Goal: Task Accomplishment & Management: Use online tool/utility

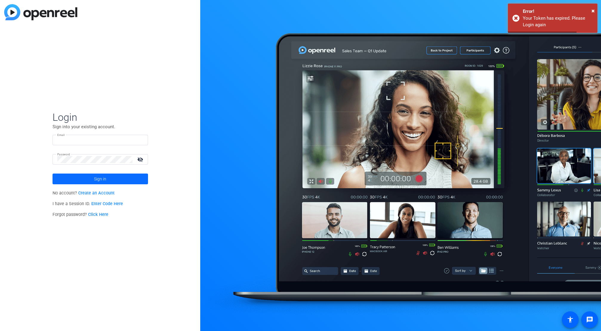
type input "[PERSON_NAME][EMAIL_ADDRESS][PERSON_NAME][DOMAIN_NAME]"
click at [62, 176] on span at bounding box center [101, 179] width 96 height 14
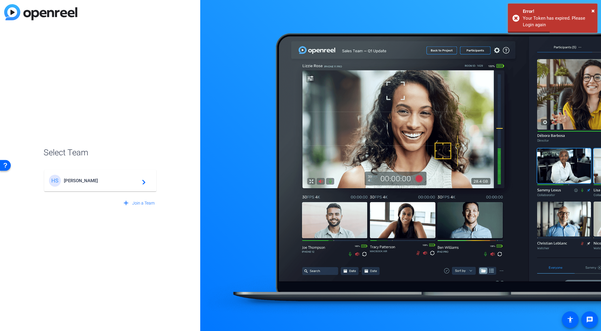
click at [68, 180] on span "[PERSON_NAME]" at bounding box center [101, 180] width 75 height 5
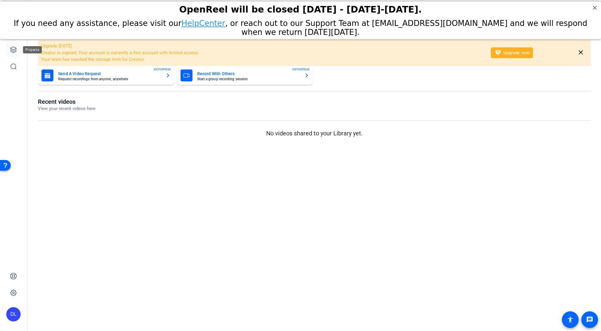
click at [11, 50] on icon at bounding box center [13, 50] width 6 height 6
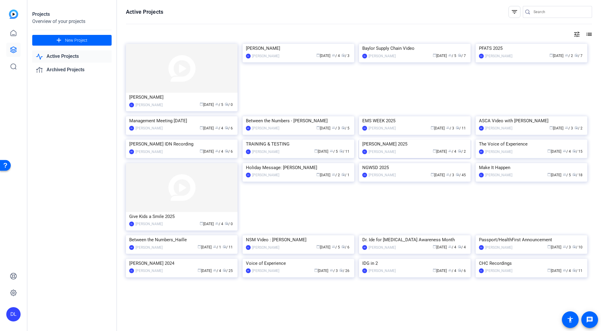
click at [377, 140] on img at bounding box center [415, 140] width 112 height 0
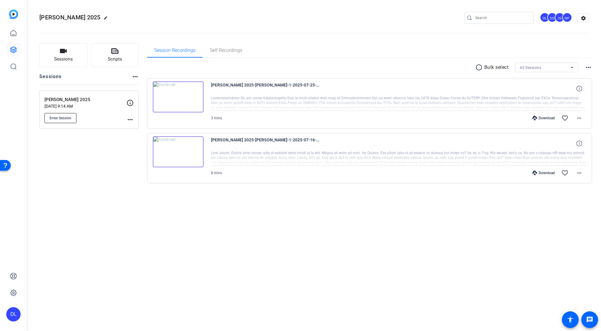
click at [70, 118] on span "Enter Session" at bounding box center [61, 118] width 22 height 5
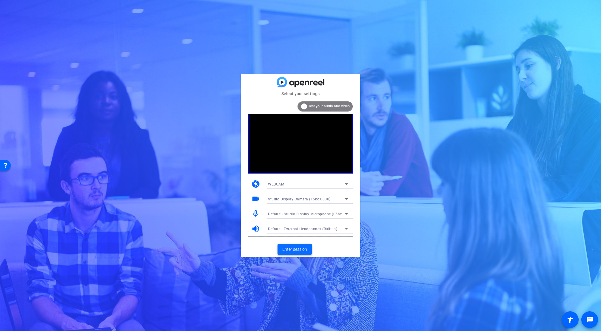
click at [297, 248] on span "Enter session" at bounding box center [294, 250] width 25 height 6
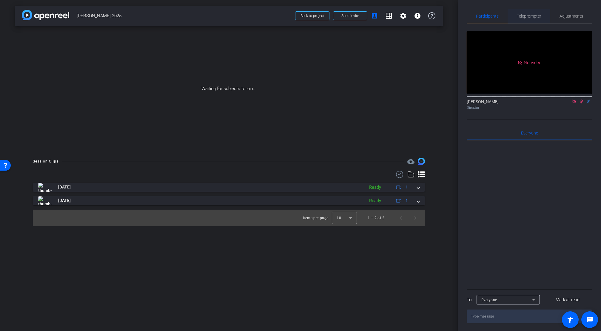
click at [530, 16] on span "Teleprompter" at bounding box center [529, 16] width 24 height 4
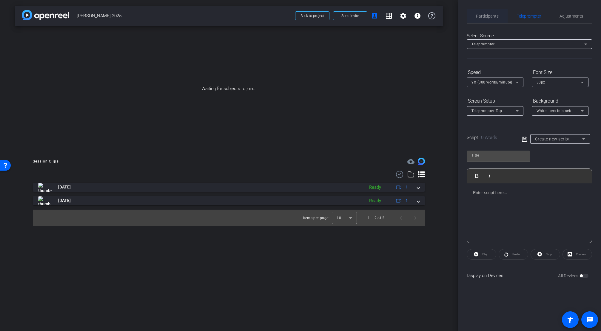
click at [495, 15] on span "Participants" at bounding box center [487, 16] width 23 height 4
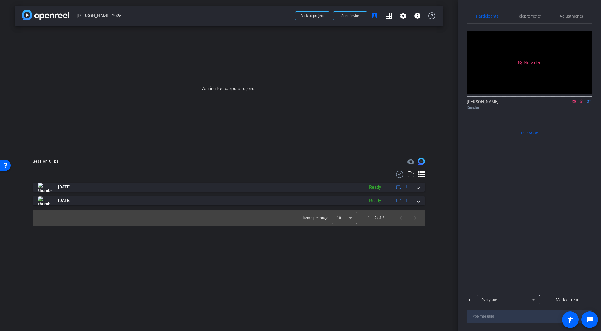
scroll to position [1, 0]
click at [347, 18] on span "Send invite" at bounding box center [351, 15] width 18 height 5
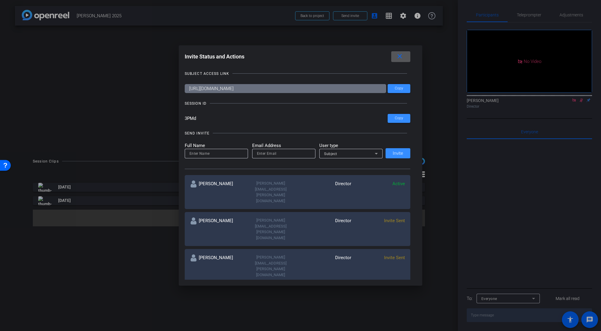
click at [400, 58] on mat-icon "close" at bounding box center [399, 56] width 7 height 7
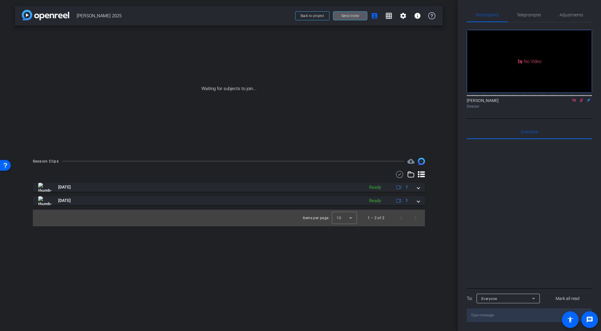
click at [355, 19] on span at bounding box center [351, 16] width 34 height 14
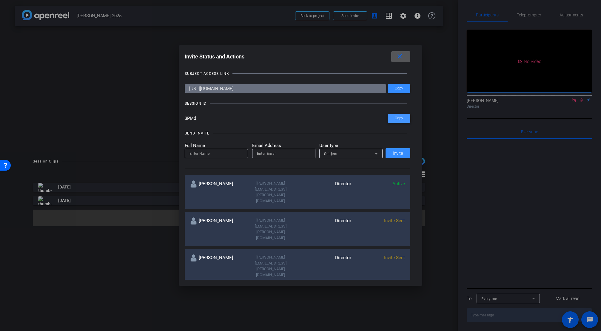
click at [397, 119] on span "Copy" at bounding box center [399, 118] width 8 height 4
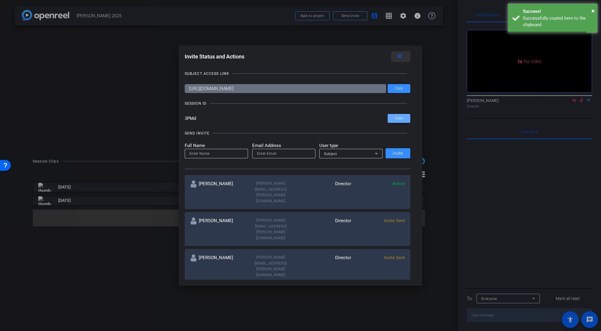
click at [401, 57] on mat-icon "close" at bounding box center [399, 56] width 7 height 7
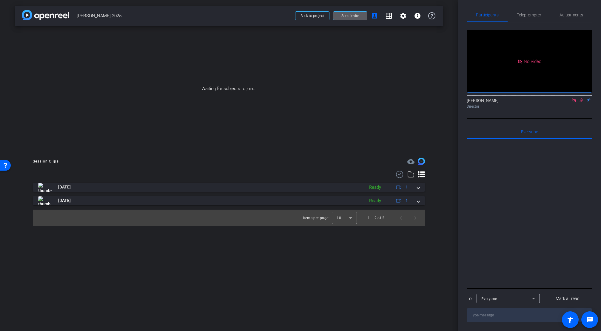
click at [343, 16] on span "Send invite" at bounding box center [351, 15] width 18 height 5
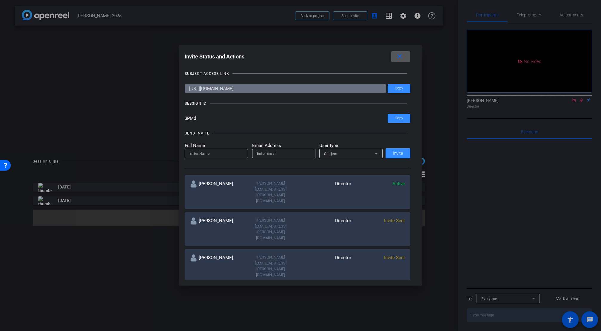
drag, startPoint x: 403, startPoint y: 57, endPoint x: 415, endPoint y: 89, distance: 34.2
click at [403, 57] on mat-icon "close" at bounding box center [399, 56] width 7 height 7
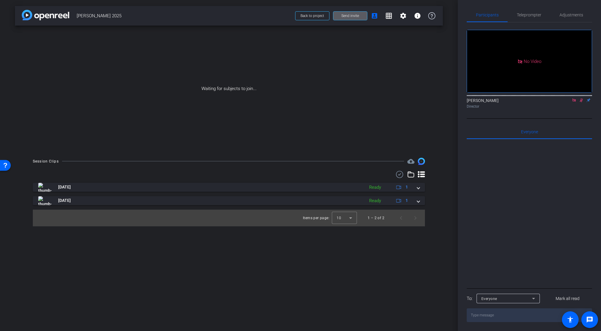
scroll to position [0, 0]
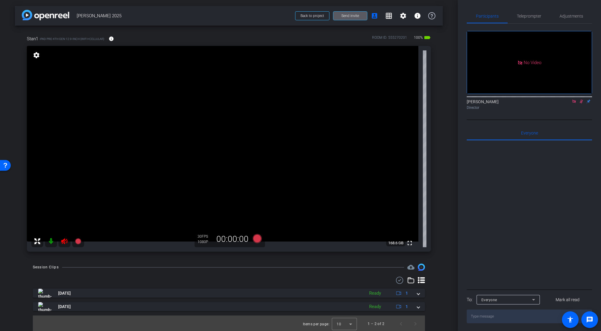
click at [581, 102] on icon at bounding box center [581, 101] width 5 height 4
click at [572, 102] on icon at bounding box center [574, 101] width 5 height 4
click at [61, 245] on mat-icon at bounding box center [65, 242] width 12 height 12
click at [62, 242] on icon at bounding box center [64, 242] width 6 height 6
click at [63, 242] on icon at bounding box center [64, 242] width 6 height 6
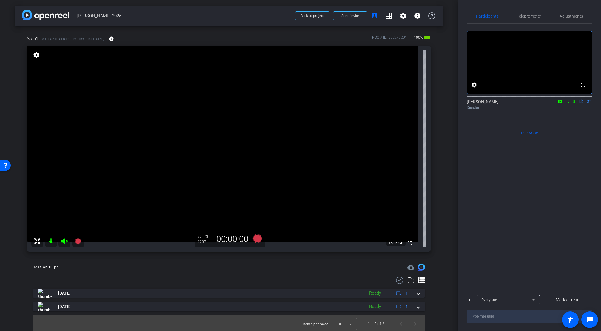
click at [65, 245] on mat-icon at bounding box center [65, 242] width 12 height 12
click at [64, 243] on icon at bounding box center [64, 242] width 6 height 6
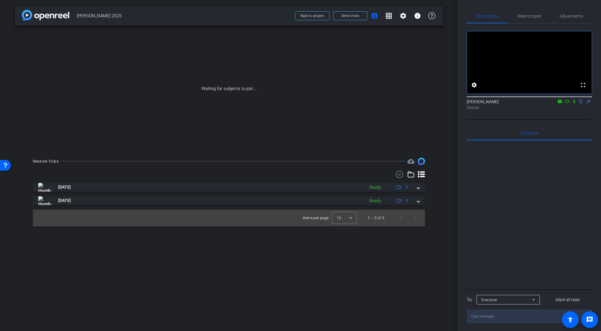
drag, startPoint x: 575, startPoint y: 109, endPoint x: 567, endPoint y: 110, distance: 8.5
click at [574, 104] on icon at bounding box center [574, 101] width 5 height 4
click at [567, 104] on icon at bounding box center [567, 101] width 5 height 4
click at [530, 18] on span "Teleprompter" at bounding box center [529, 16] width 24 height 4
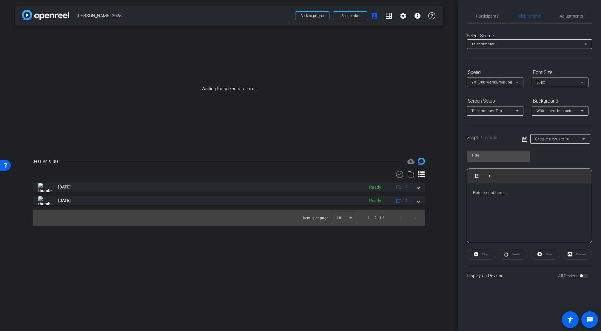
click at [540, 195] on p at bounding box center [529, 193] width 113 height 7
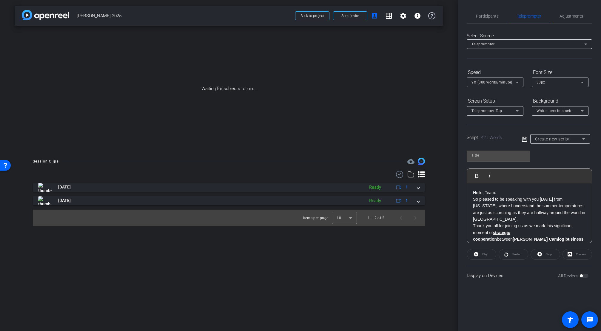
scroll to position [336, 0]
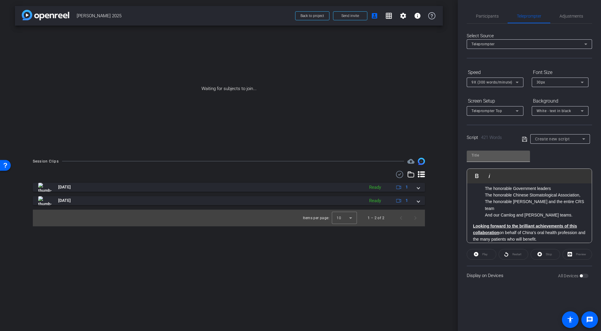
click at [487, 156] on input "text" at bounding box center [499, 155] width 54 height 7
type input "CAMLOG"
click at [525, 139] on icon at bounding box center [524, 139] width 5 height 7
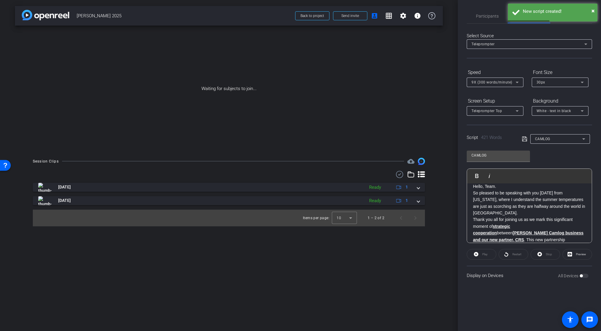
scroll to position [0, 0]
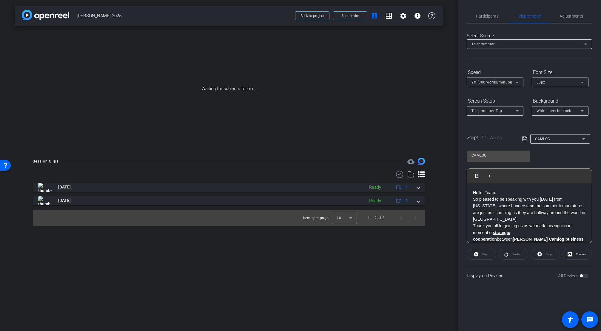
click at [474, 199] on p "So pleased to be speaking with you today from New York, where I understand the …" at bounding box center [529, 209] width 113 height 27
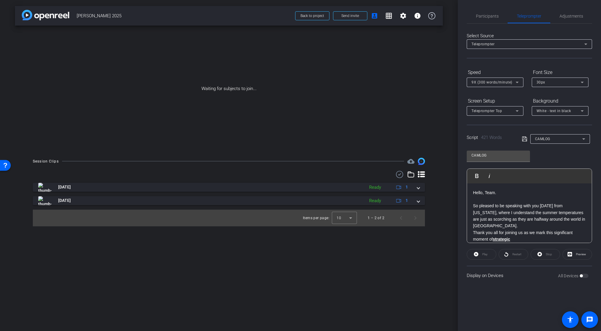
click at [525, 140] on icon at bounding box center [524, 139] width 5 height 7
click at [570, 137] on div "CAMLOG" at bounding box center [558, 138] width 47 height 7
click at [557, 152] on span "Create new script" at bounding box center [550, 150] width 31 height 7
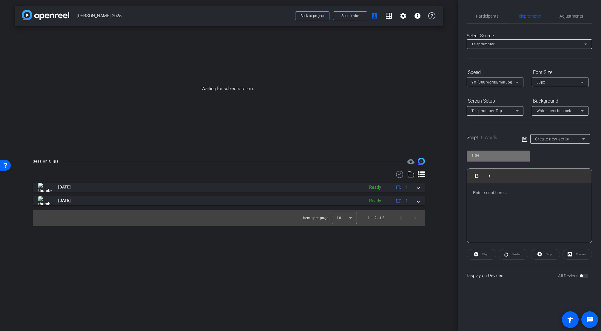
click at [489, 153] on input "text" at bounding box center [499, 155] width 54 height 7
type input "CYBERSECURITY"
click at [526, 192] on p at bounding box center [529, 193] width 113 height 7
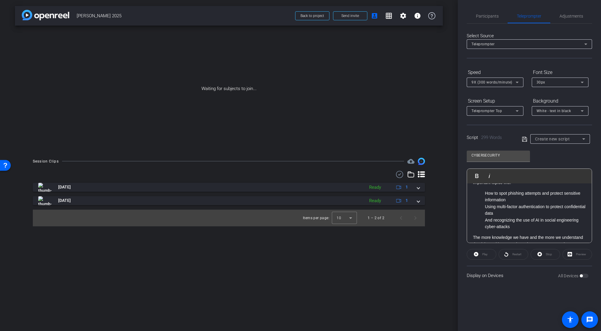
scroll to position [149, 0]
click at [525, 139] on icon at bounding box center [524, 139] width 5 height 7
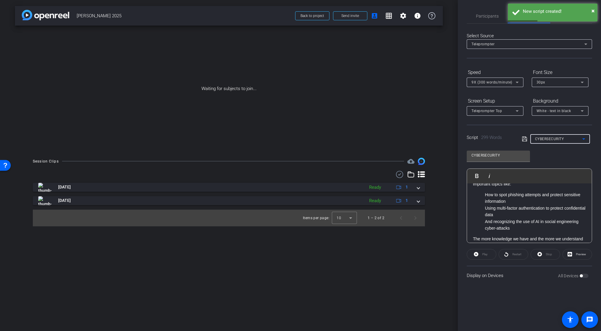
click at [585, 138] on icon at bounding box center [583, 139] width 7 height 7
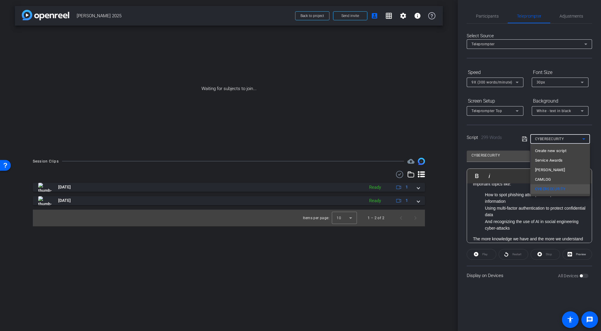
click at [498, 128] on div at bounding box center [300, 165] width 601 height 331
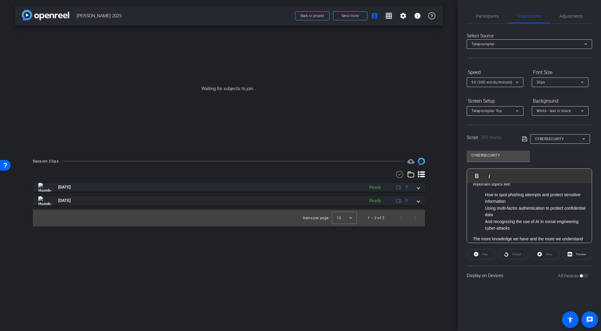
click at [552, 157] on div "CYBERSECURITY Play Play from this location Play Selected Play and display the s…" at bounding box center [529, 194] width 125 height 97
click at [493, 16] on span "Participants" at bounding box center [487, 16] width 23 height 4
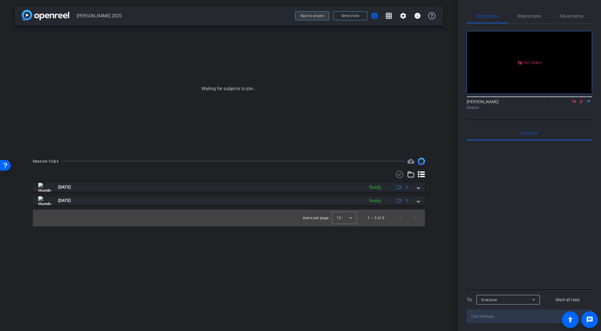
click at [310, 17] on span "Back to project" at bounding box center [313, 16] width 24 height 4
